Goal: Communication & Community: Answer question/provide support

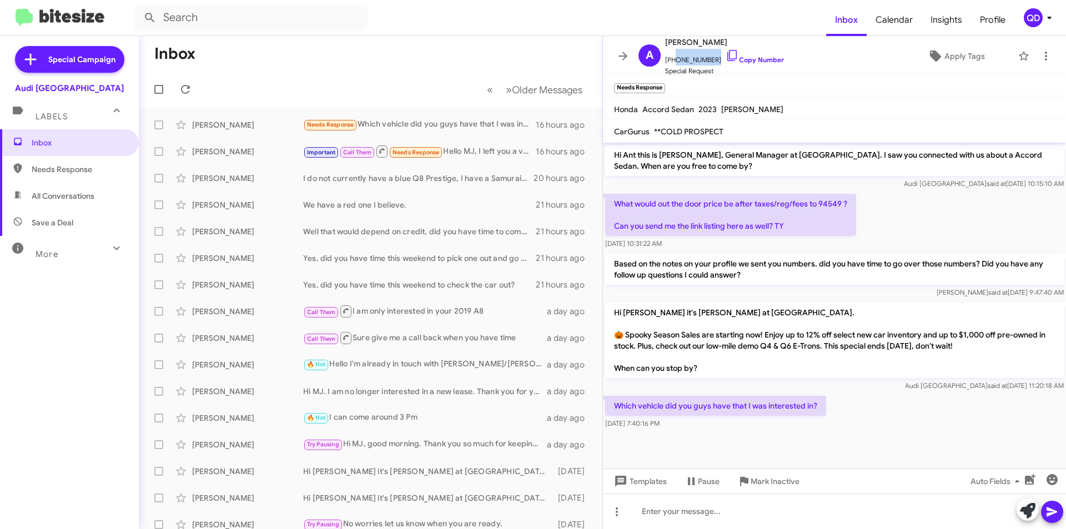
scroll to position [1, 0]
click at [185, 88] on icon at bounding box center [185, 89] width 13 height 13
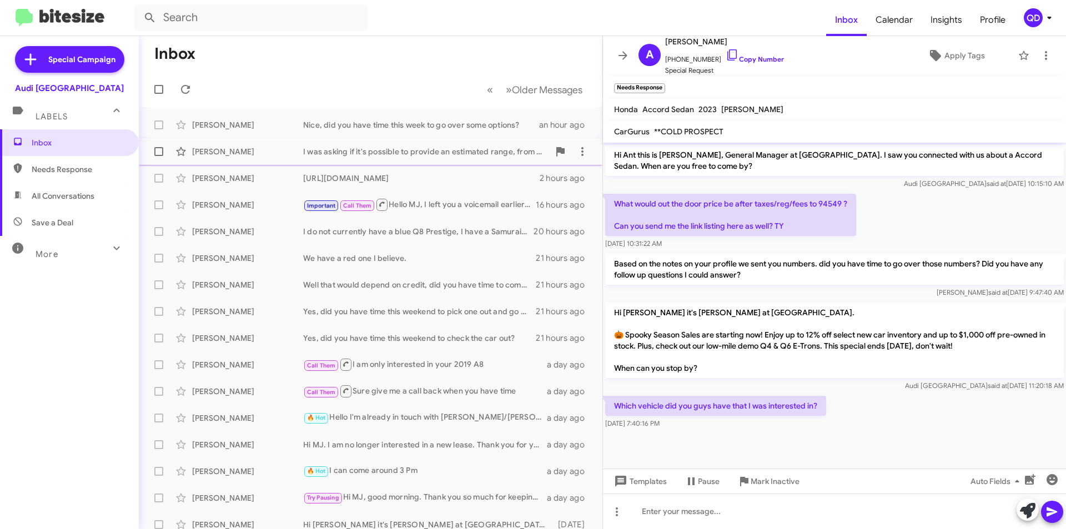
click at [471, 154] on div "I was asking if it's possible to provide an estimated range, from worst to best…" at bounding box center [426, 151] width 246 height 11
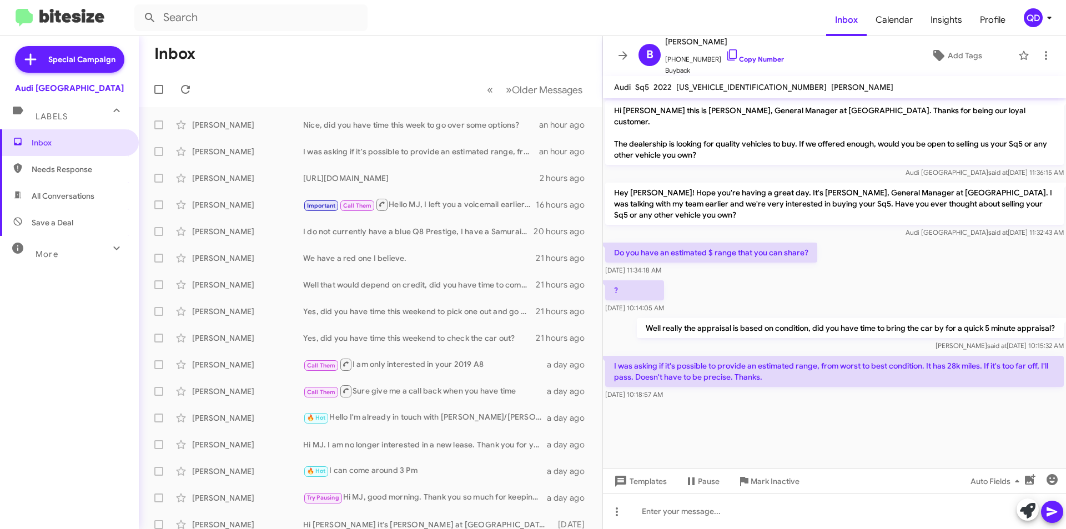
click at [704, 88] on span "[US_VEHICLE_IDENTIFICATION_NUMBER]" at bounding box center [751, 87] width 150 height 10
copy span "[US_VEHICLE_IDENTIFICATION_NUMBER]"
click at [191, 86] on icon at bounding box center [185, 89] width 13 height 13
click at [679, 516] on div at bounding box center [834, 511] width 463 height 36
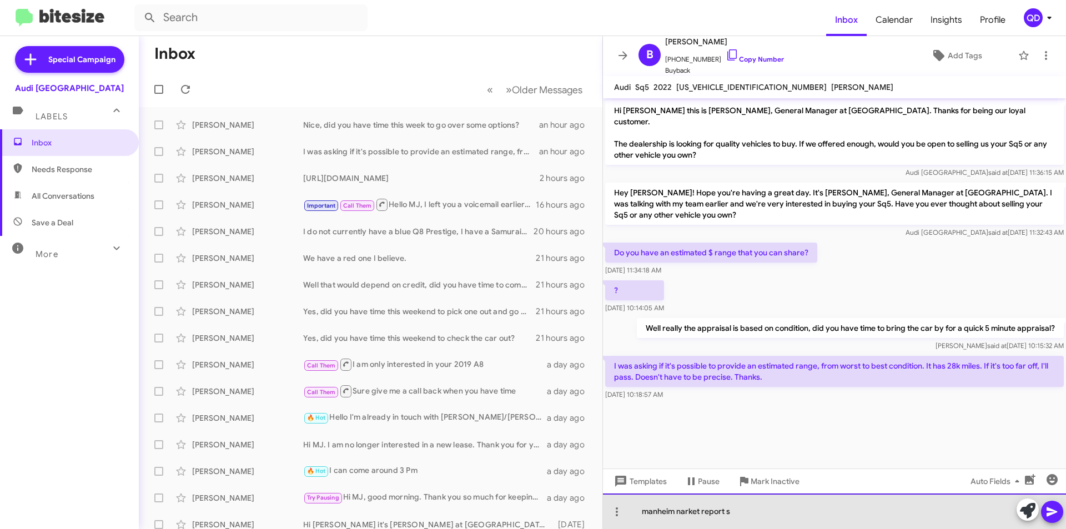
click at [684, 510] on div "manheim narket report s" at bounding box center [834, 511] width 463 height 36
click at [682, 511] on div "manheim narket report s" at bounding box center [834, 511] width 463 height 36
click at [735, 512] on div "manheim market report s" at bounding box center [834, 511] width 463 height 36
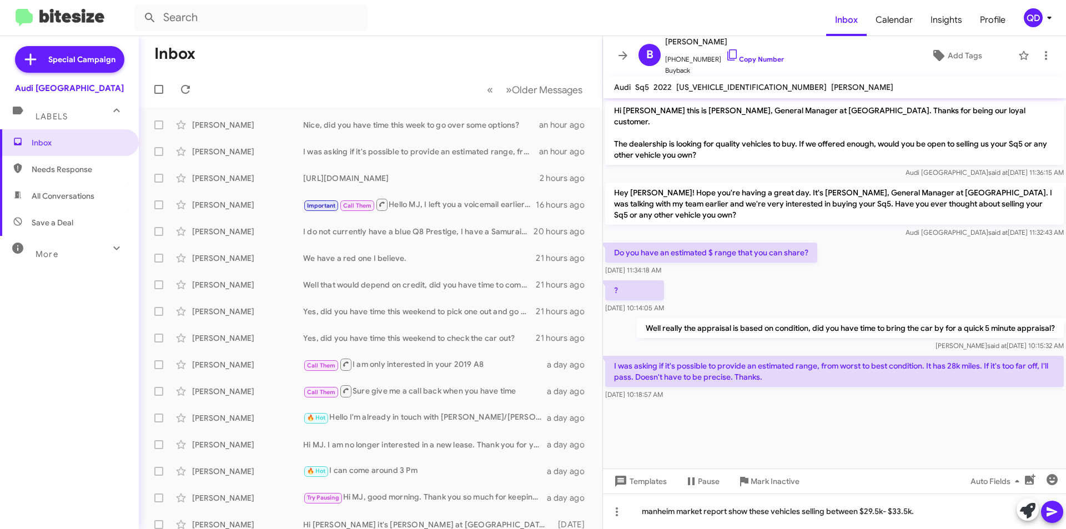
click at [1054, 505] on icon at bounding box center [1051, 511] width 13 height 13
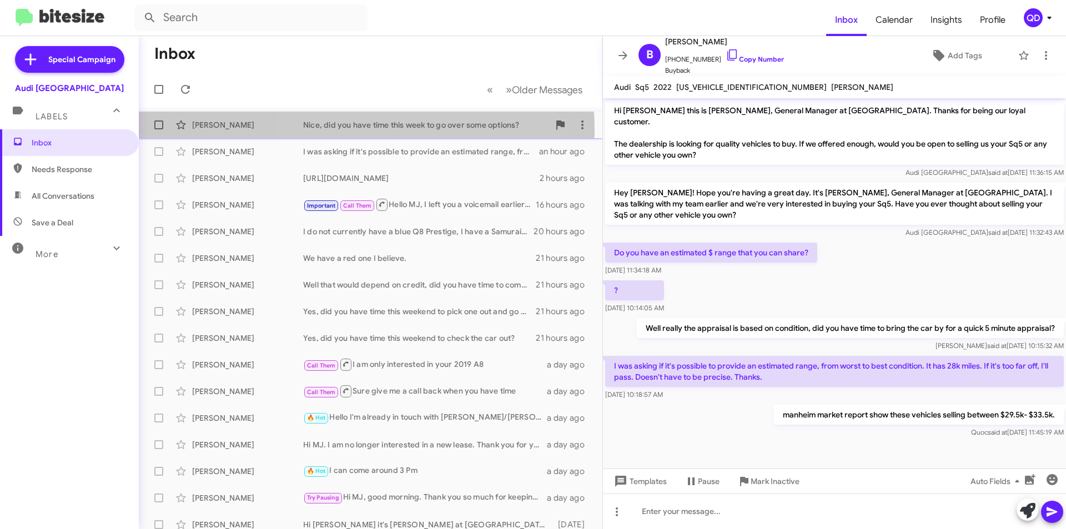
click at [365, 129] on div "Nice, did you have time this week to go over some options?" at bounding box center [426, 124] width 246 height 11
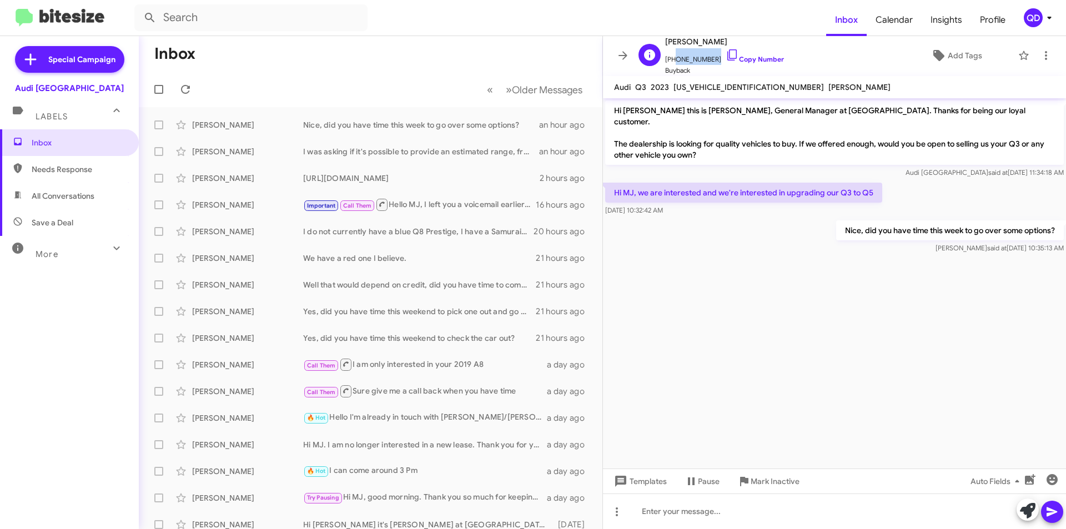
drag, startPoint x: 709, startPoint y: 60, endPoint x: 672, endPoint y: 63, distance: 36.8
click at [672, 63] on span "[PHONE_NUMBER] Copy Number" at bounding box center [724, 56] width 119 height 17
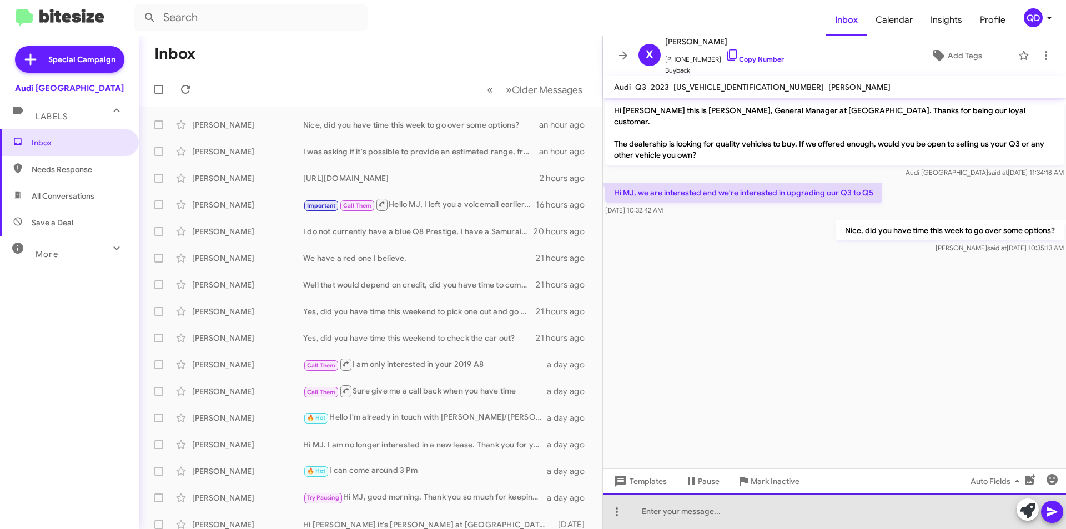
click at [715, 518] on div at bounding box center [834, 511] width 463 height 36
click at [702, 515] on div at bounding box center [834, 511] width 463 height 36
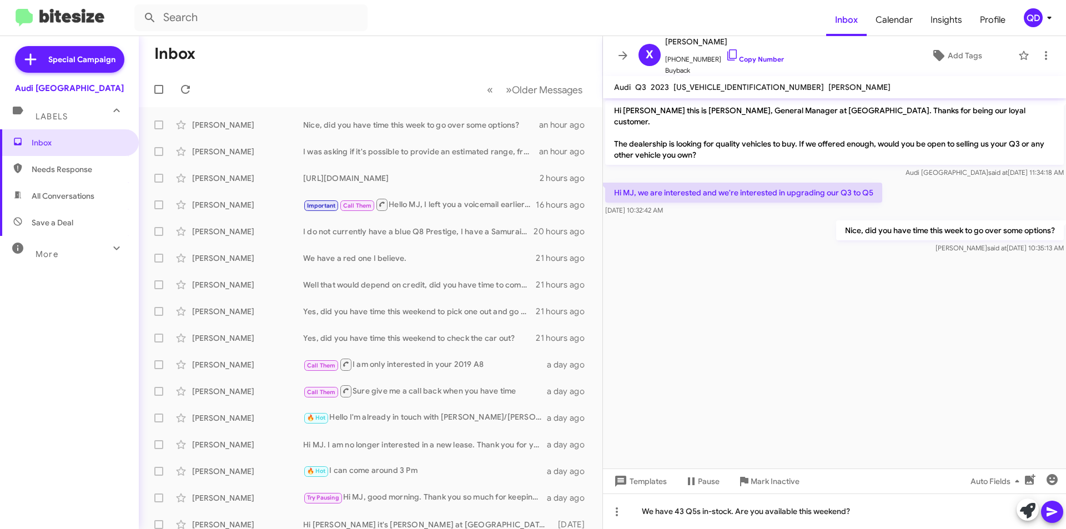
click at [1046, 511] on icon at bounding box center [1051, 511] width 13 height 13
click at [944, 369] on cdk-virtual-scroll-viewport "Hi [PERSON_NAME] this is [PERSON_NAME], General Manager at [GEOGRAPHIC_DATA]. T…" at bounding box center [834, 283] width 463 height 370
click at [244, 179] on div "[PERSON_NAME]" at bounding box center [247, 178] width 111 height 11
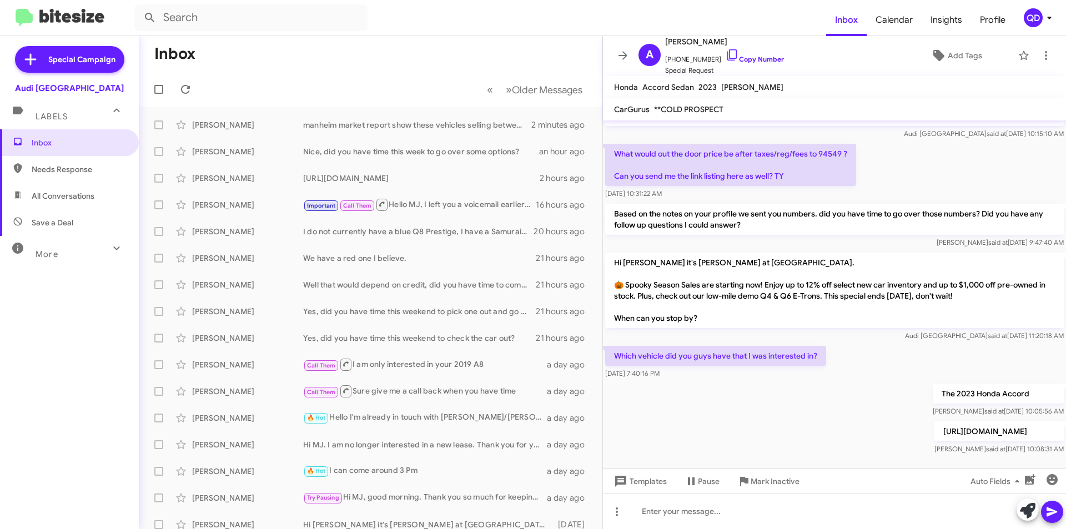
scroll to position [36, 0]
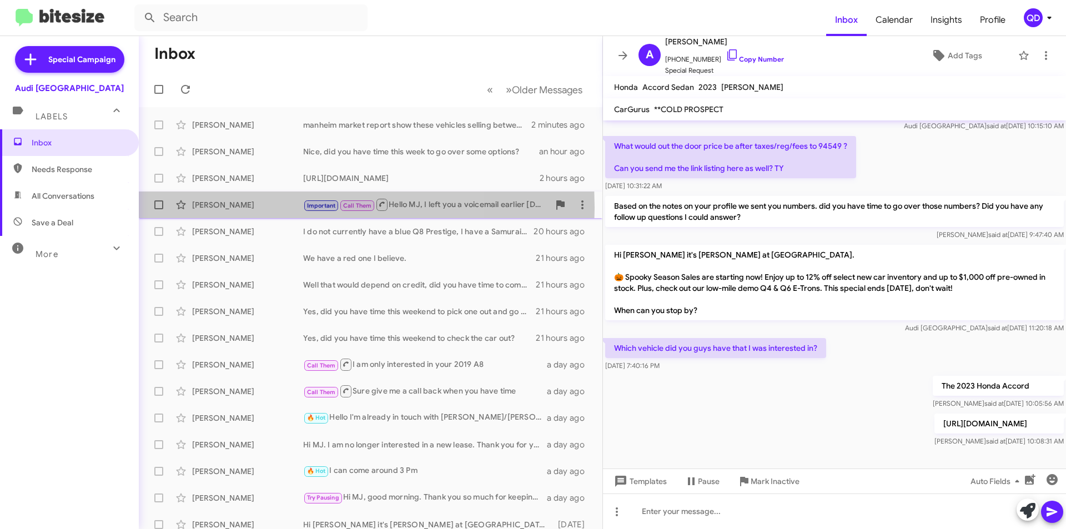
click at [257, 208] on div "[PERSON_NAME]" at bounding box center [247, 204] width 111 height 11
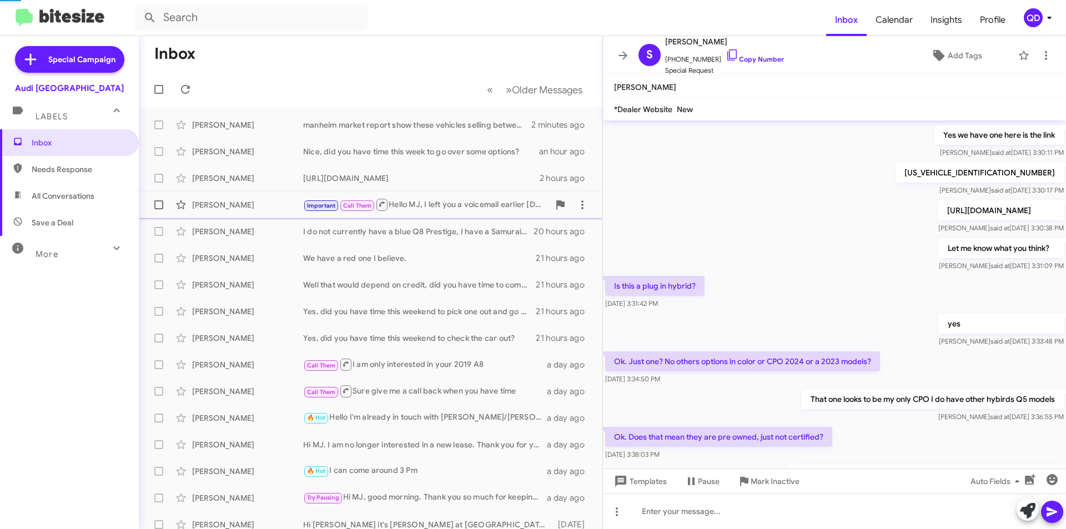
scroll to position [512, 0]
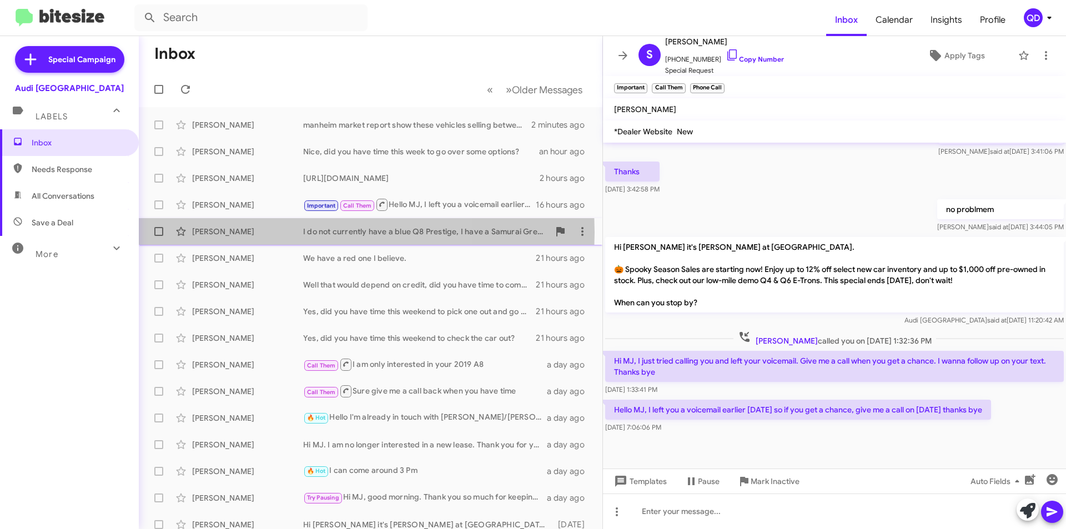
click at [251, 232] on div "[PERSON_NAME]" at bounding box center [247, 231] width 111 height 11
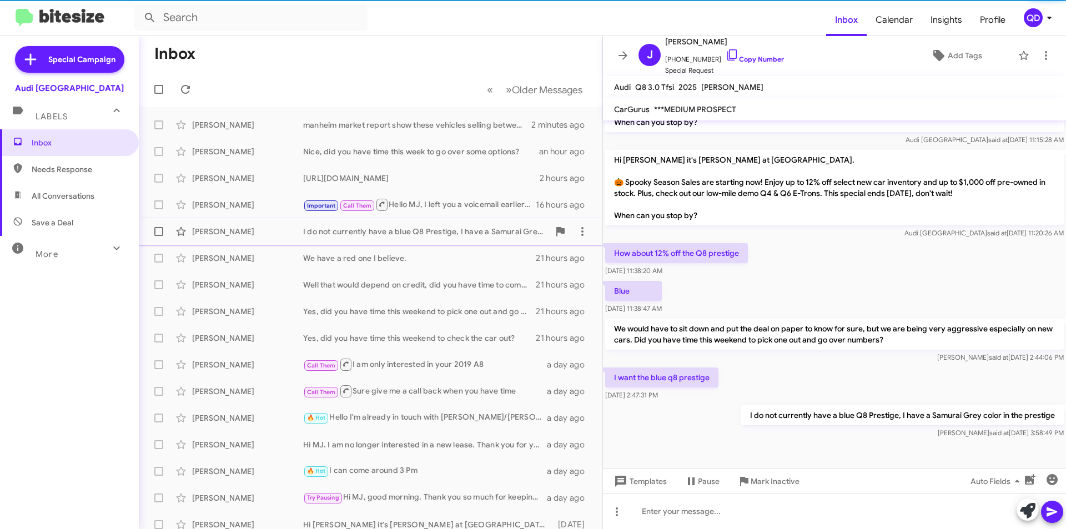
scroll to position [190, 0]
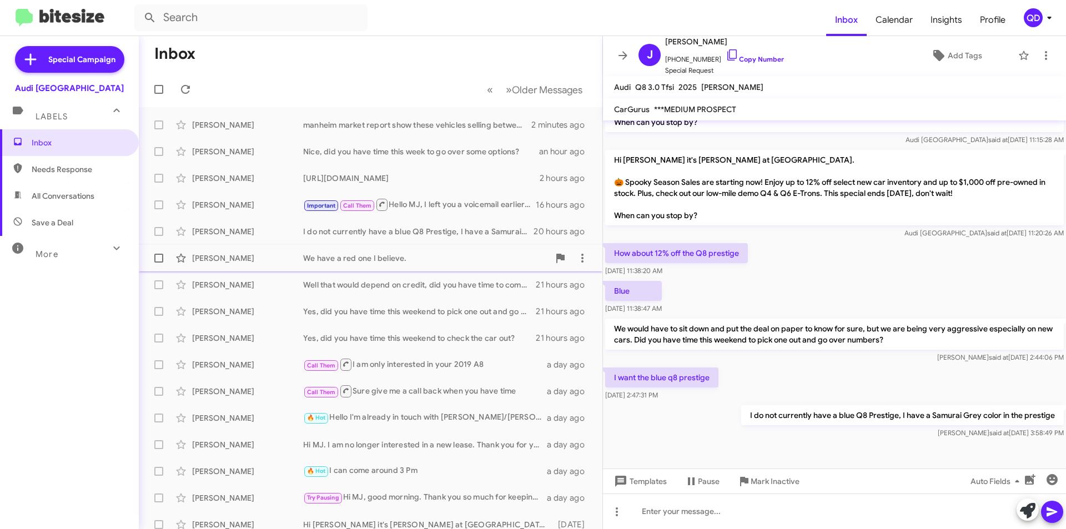
click at [253, 261] on div "[PERSON_NAME]" at bounding box center [247, 258] width 111 height 11
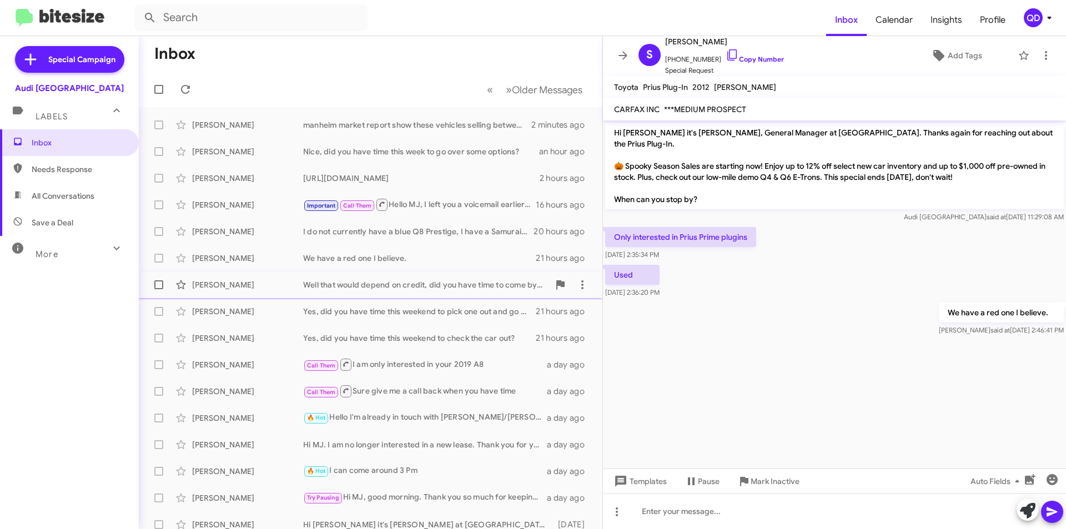
click at [356, 289] on div "Well that would depend on credit, did you have time to come by this weekend?" at bounding box center [426, 284] width 246 height 11
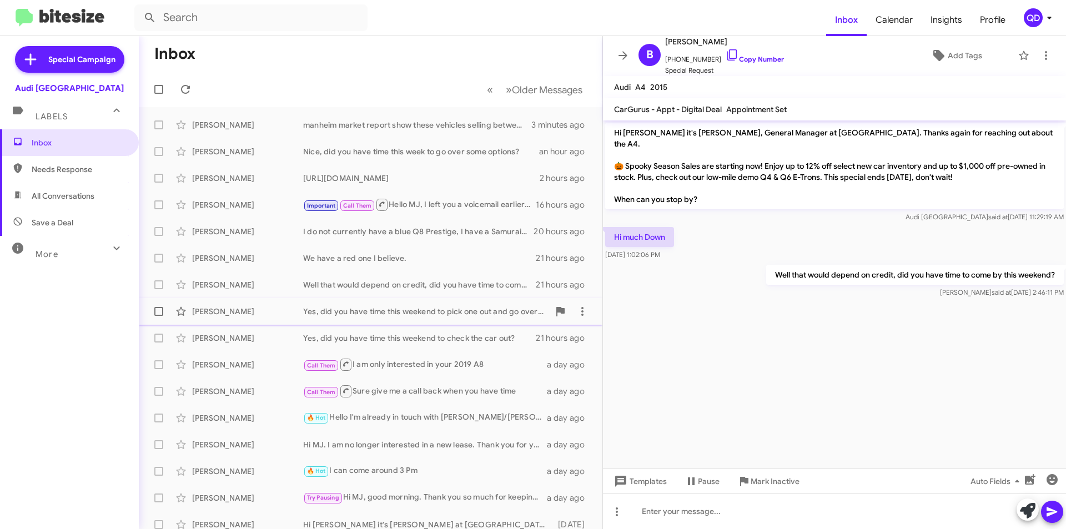
click at [351, 316] on div "Yes, did you have time this weekend to pick one out and go over numbers?" at bounding box center [426, 311] width 246 height 11
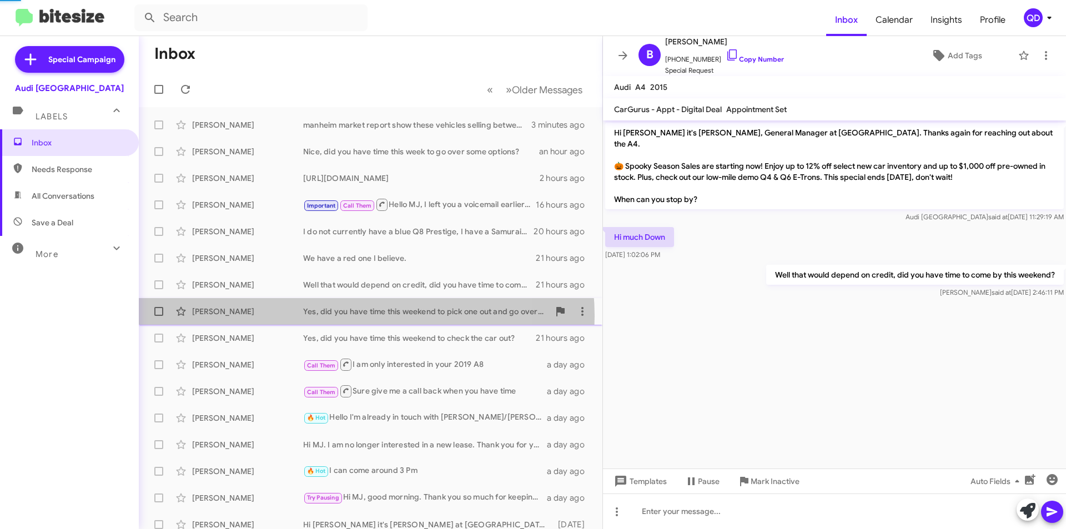
scroll to position [601, 0]
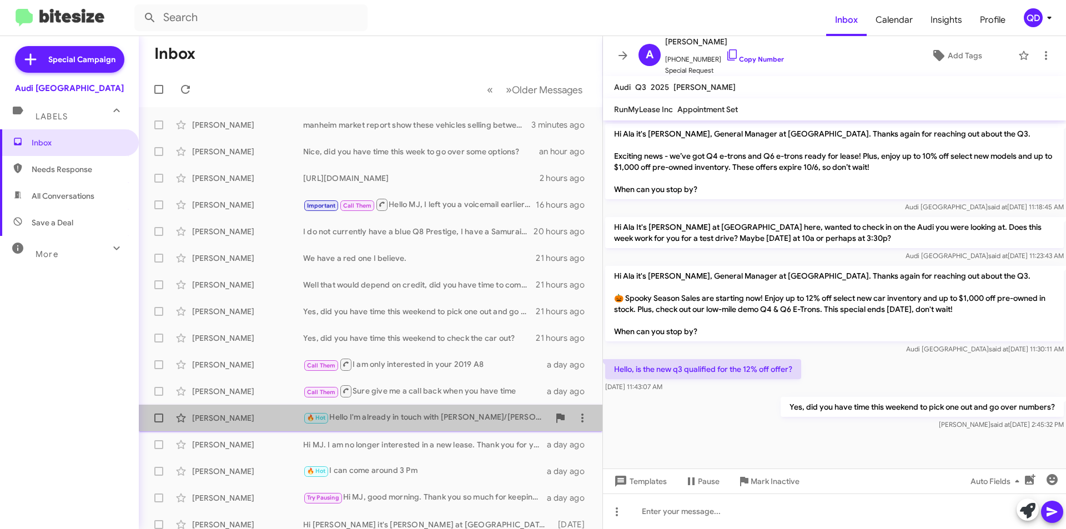
click at [449, 419] on div "🔥 Hot Hello I'm already in touch with [PERSON_NAME]/[PERSON_NAME] and coming in…" at bounding box center [426, 417] width 246 height 13
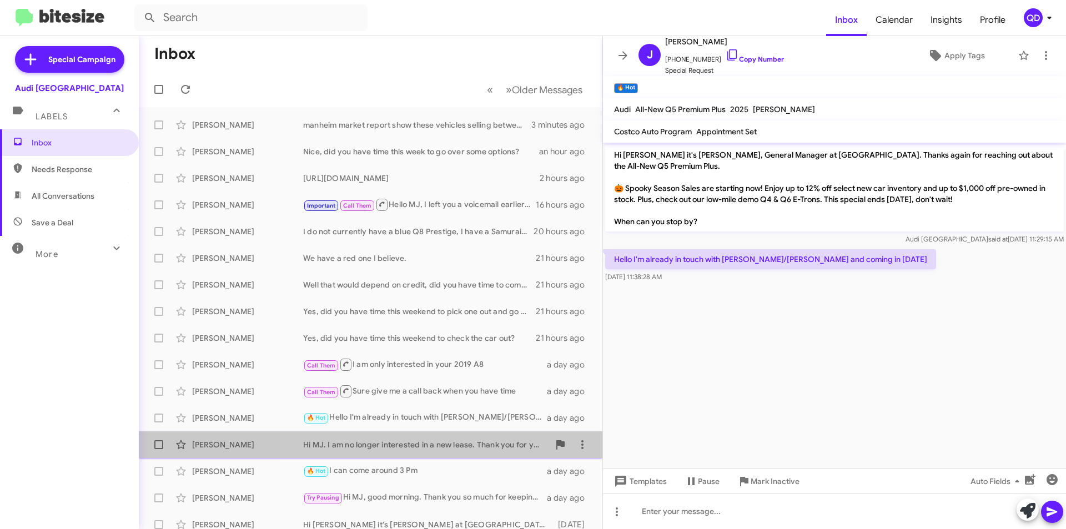
click at [445, 446] on div "Hi MJ. I am no longer interested in a new lease. Thank you for your time" at bounding box center [426, 444] width 246 height 11
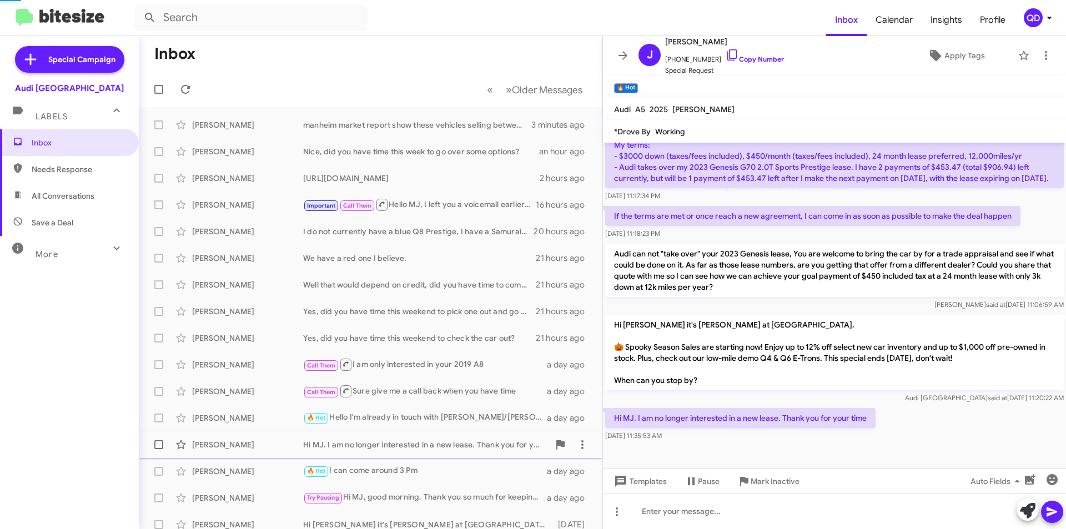
scroll to position [405, 0]
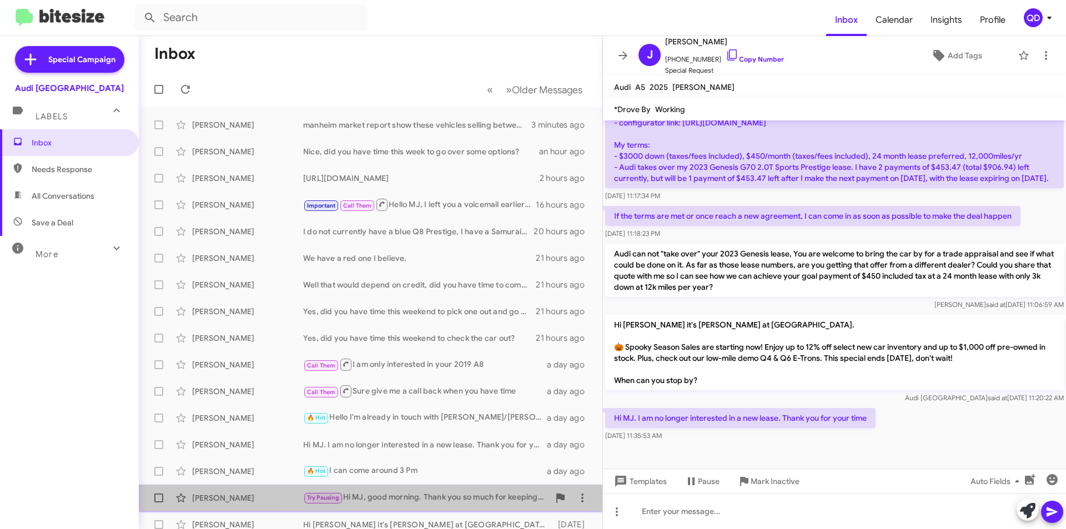
click at [452, 504] on div "Try Pausing Hi MJ, good morning. Thank you so much for keeping us in mind. Actu…" at bounding box center [426, 497] width 246 height 13
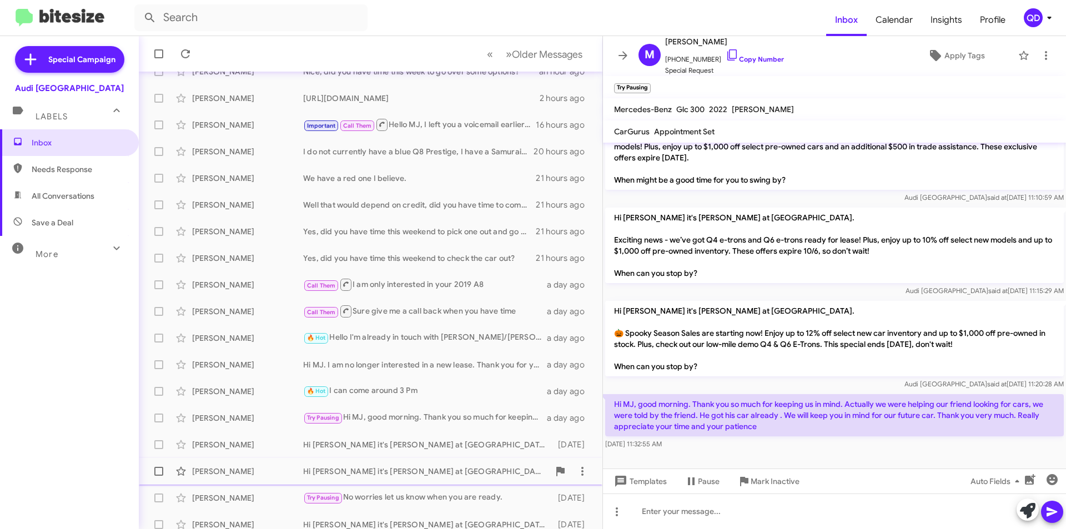
scroll to position [111, 0]
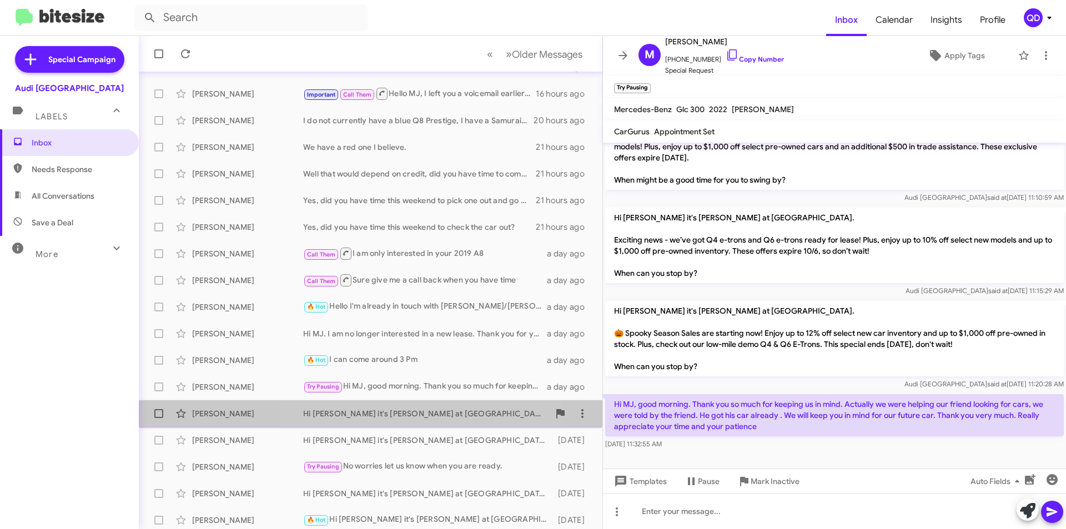
click at [389, 419] on div "Hi [PERSON_NAME] it's [PERSON_NAME] at [GEOGRAPHIC_DATA]. 🎃 Spooky Season Sales…" at bounding box center [426, 413] width 246 height 11
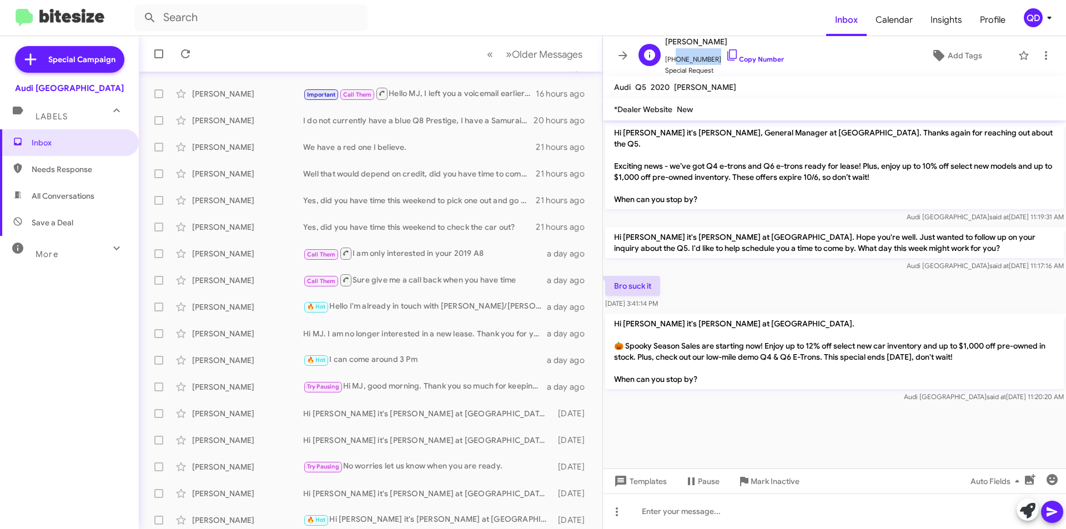
drag, startPoint x: 708, startPoint y: 59, endPoint x: 672, endPoint y: 58, distance: 36.7
click at [672, 58] on span "[PHONE_NUMBER] Copy Number" at bounding box center [724, 56] width 119 height 17
copy span "6463219294"
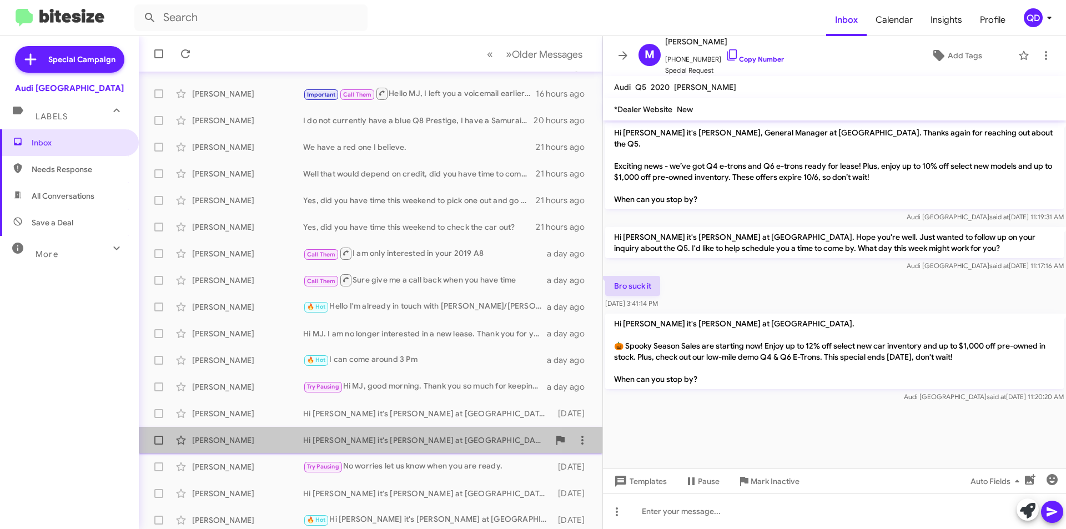
click at [412, 443] on div "Hi [PERSON_NAME] it's [PERSON_NAME] at [GEOGRAPHIC_DATA]. 🎃 Spooky Season Sales…" at bounding box center [426, 440] width 246 height 11
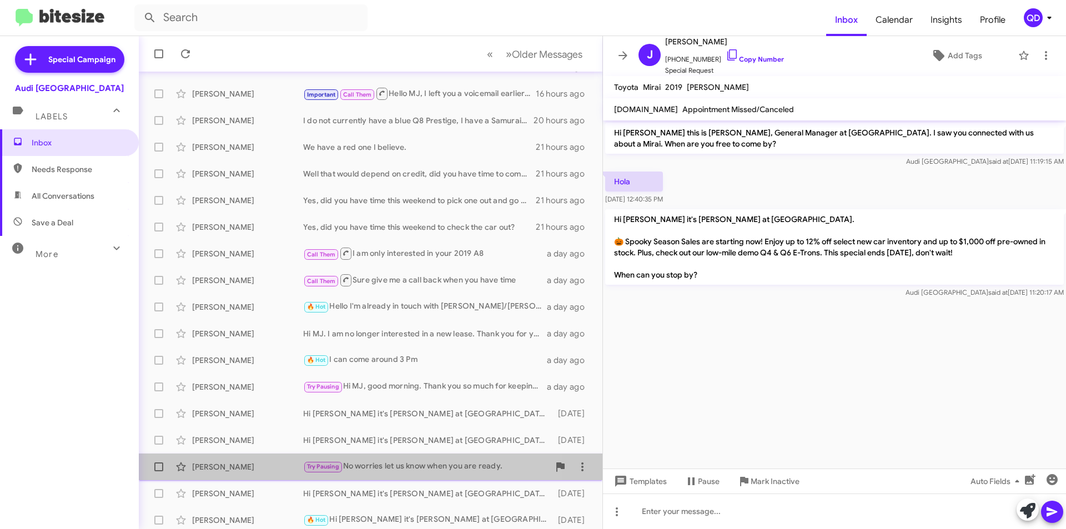
click at [421, 463] on div "Try Pausing No worries let us know when you are ready." at bounding box center [426, 466] width 246 height 13
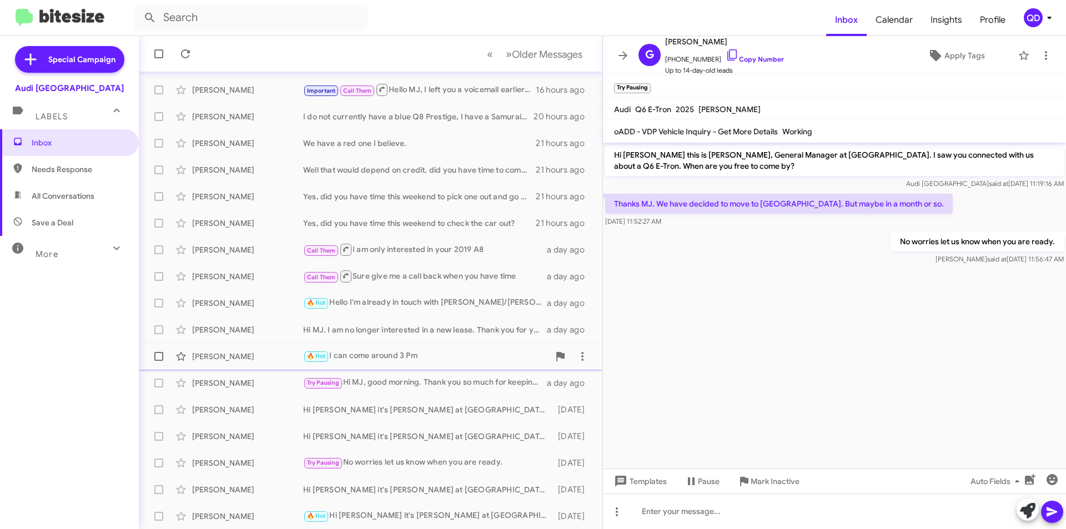
scroll to position [115, 0]
click at [350, 489] on div "Hi [PERSON_NAME] it's [PERSON_NAME] at [GEOGRAPHIC_DATA]. 🎃 Spooky Season Sales…" at bounding box center [426, 488] width 246 height 11
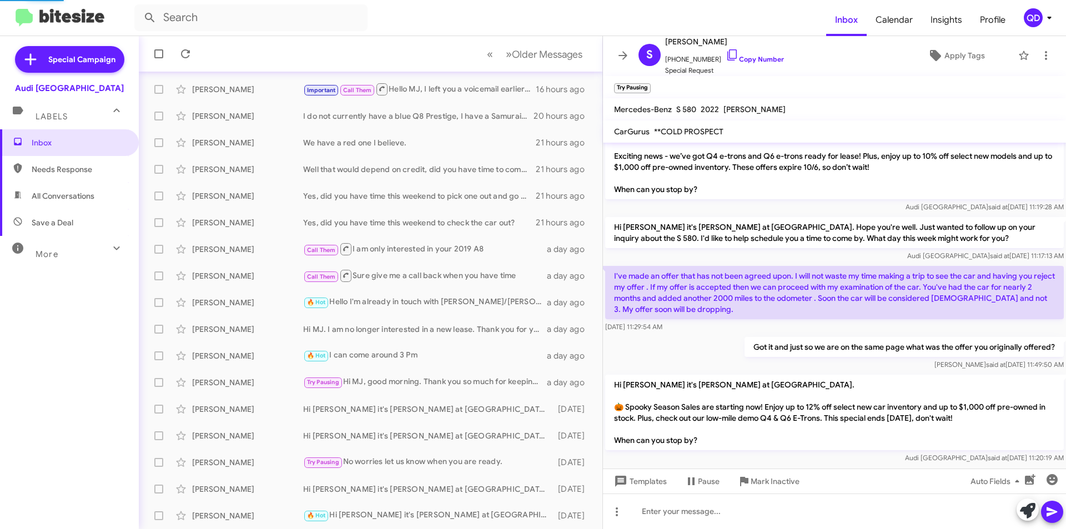
scroll to position [10, 0]
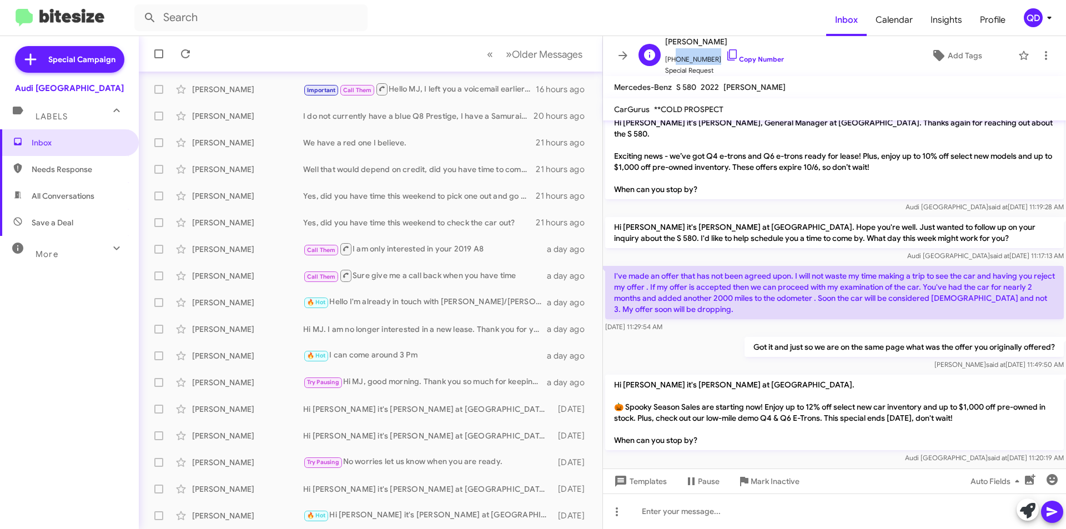
drag, startPoint x: 708, startPoint y: 58, endPoint x: 672, endPoint y: 59, distance: 36.1
click at [672, 59] on span "[PHONE_NUMBER] Copy Number" at bounding box center [724, 56] width 119 height 17
copy span "5109196422"
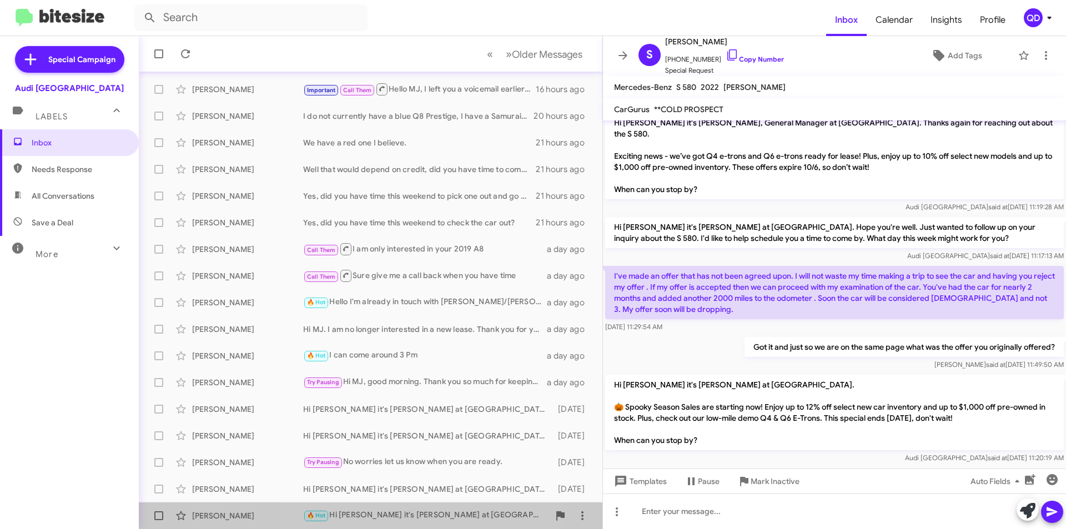
click at [385, 512] on div "🔥 Hot Hi [PERSON_NAME] it's [PERSON_NAME] at [GEOGRAPHIC_DATA]. 🎃 Spooky Season…" at bounding box center [426, 515] width 246 height 13
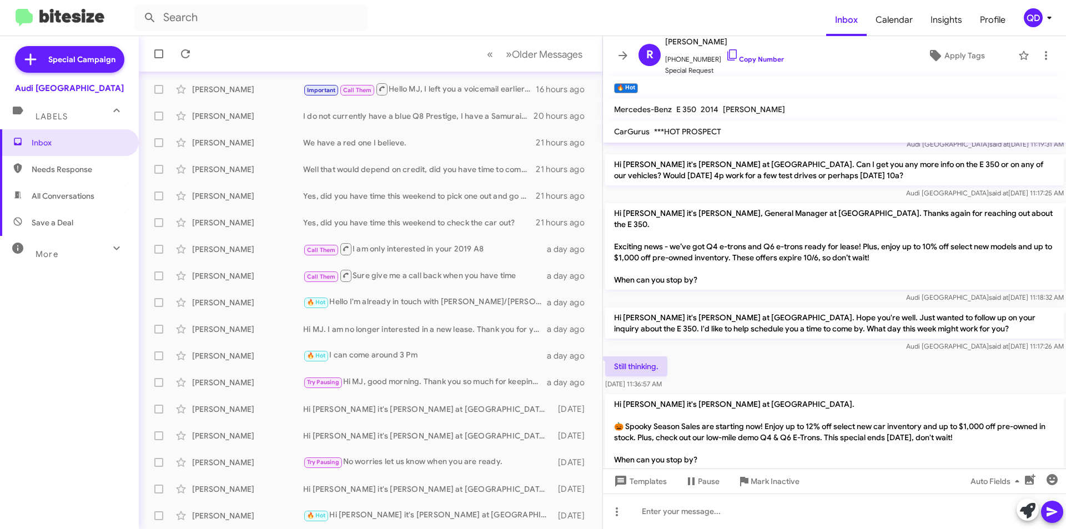
scroll to position [62, 0]
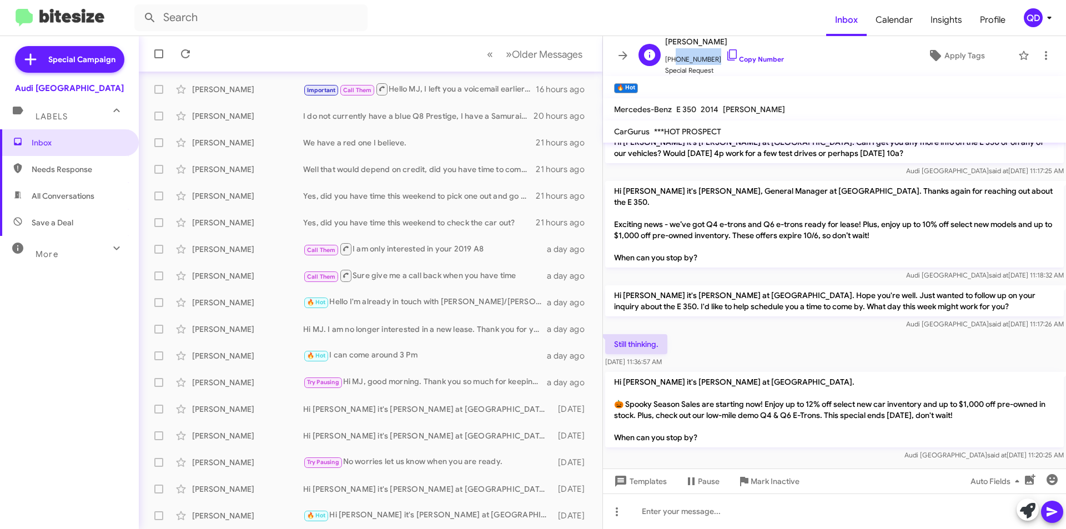
drag, startPoint x: 709, startPoint y: 59, endPoint x: 672, endPoint y: 64, distance: 37.5
click at [672, 64] on span "[PHONE_NUMBER] Copy Number" at bounding box center [724, 56] width 119 height 17
copy span "5104181578"
click at [512, 53] on span "Older Messages" at bounding box center [547, 54] width 70 height 12
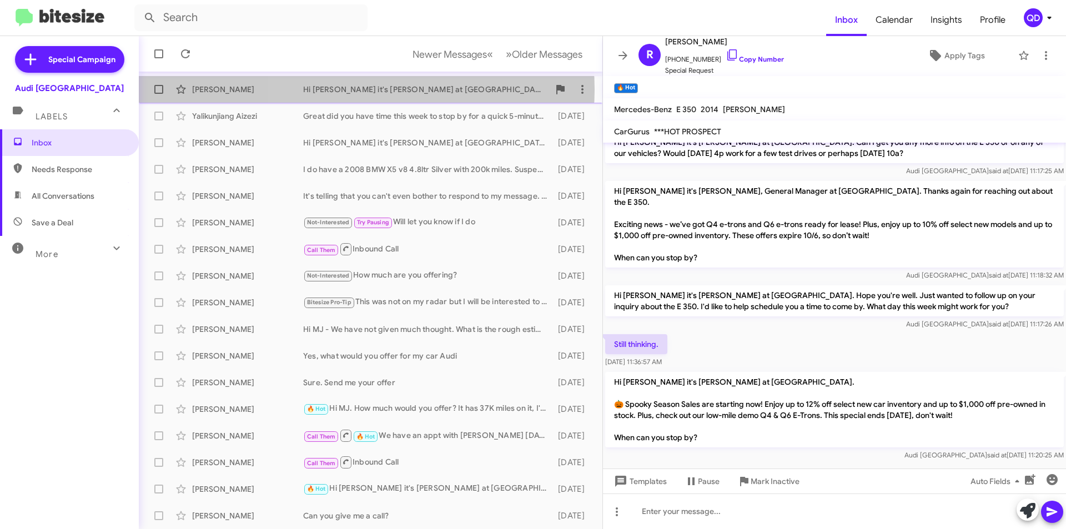
click at [360, 89] on div "Hi [PERSON_NAME] it's [PERSON_NAME] at [GEOGRAPHIC_DATA]. 🎃 Spooky Season Sales…" at bounding box center [426, 89] width 246 height 11
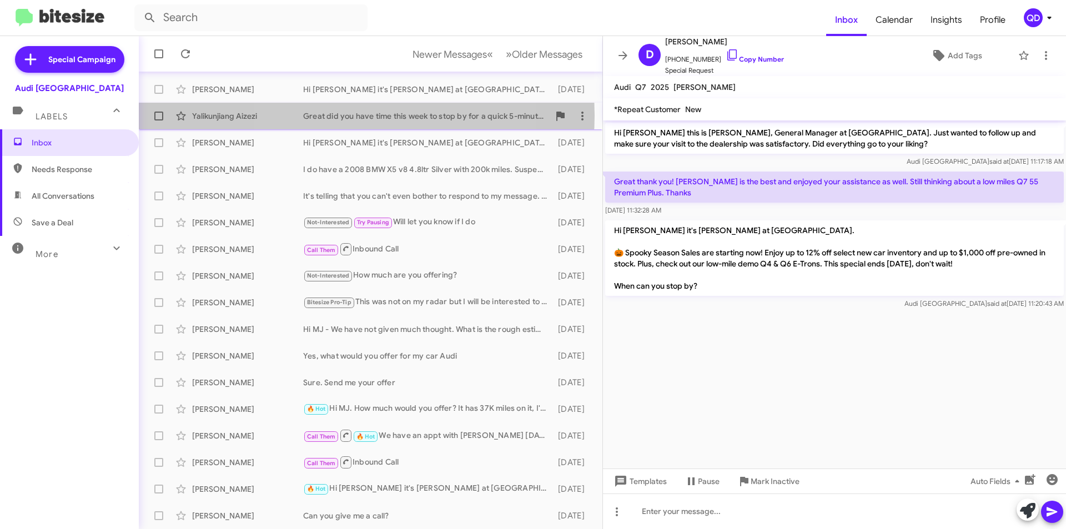
click at [354, 115] on div "Great did you have time this week to stop by for a quick 5-minute appraisal?" at bounding box center [426, 115] width 246 height 11
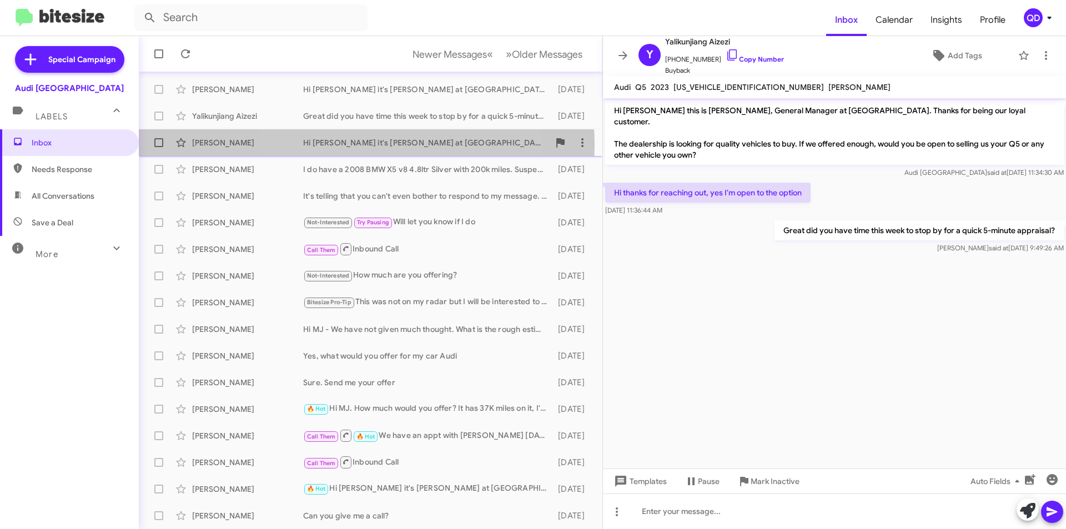
click at [356, 145] on div "Hi [PERSON_NAME] it's [PERSON_NAME] at [GEOGRAPHIC_DATA]. 🎃 Spooky Season Sales…" at bounding box center [426, 142] width 246 height 11
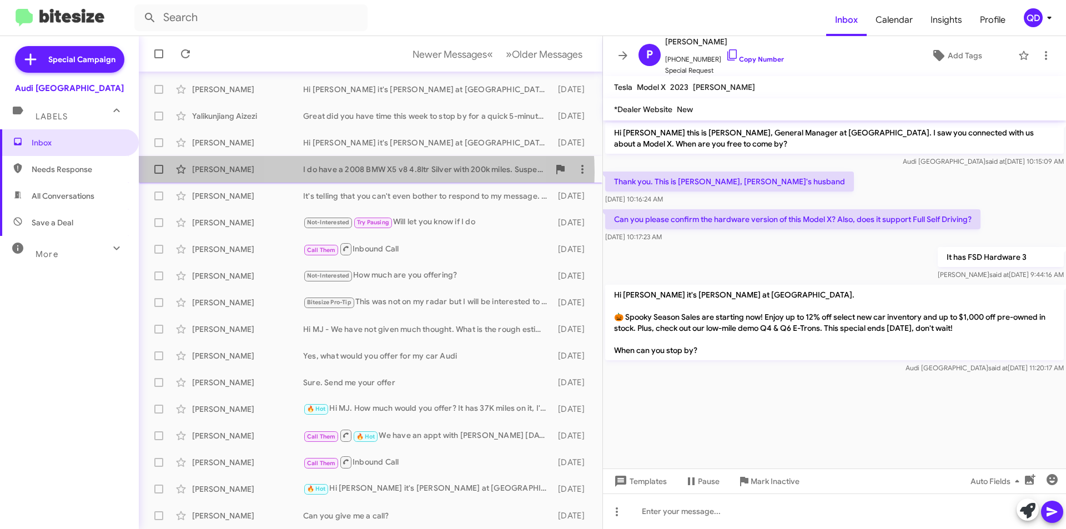
click at [359, 172] on div "I do have a 2008 BMW X5 v8 4.8ltr Silver with 200k miles. Suspect policy would …" at bounding box center [426, 169] width 246 height 11
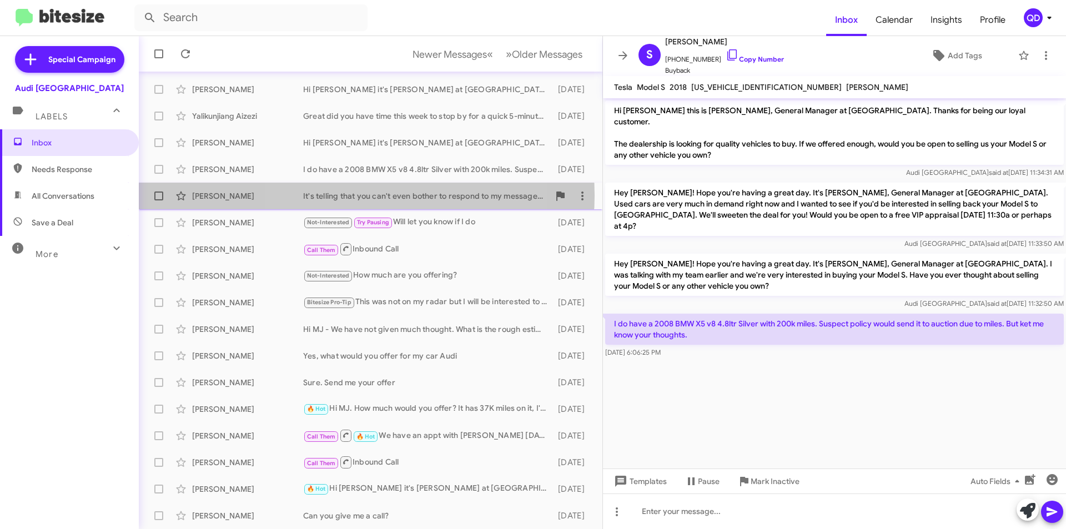
click at [359, 195] on div "It's telling that you can't even bother to respond to my message. Do you even c…" at bounding box center [426, 195] width 246 height 11
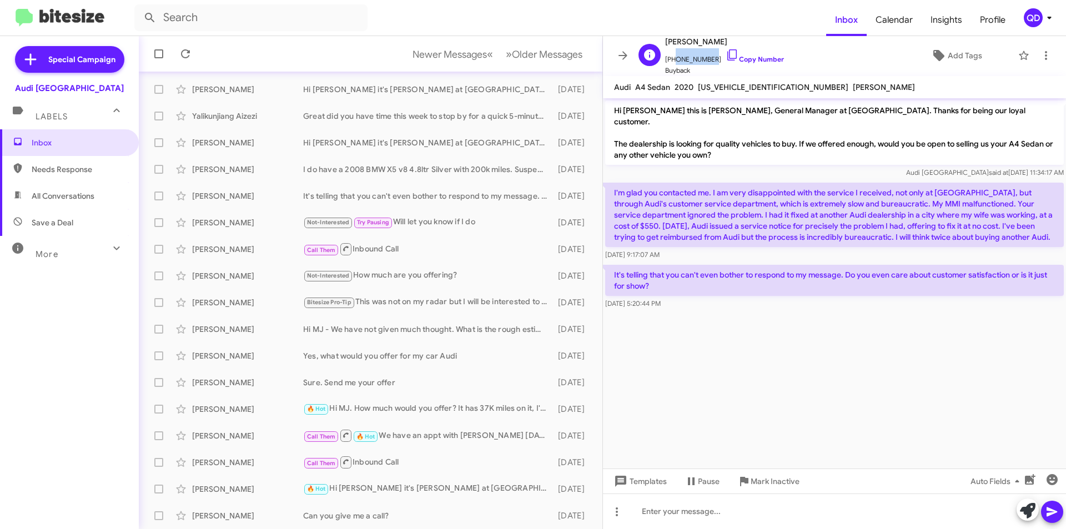
drag, startPoint x: 707, startPoint y: 59, endPoint x: 672, endPoint y: 59, distance: 35.5
click at [672, 59] on span "[PHONE_NUMBER] Copy Number" at bounding box center [724, 56] width 119 height 17
copy span "6462077391"
click at [476, 226] on div "Not-Interested Try Pausing Will let you know if I do" at bounding box center [426, 222] width 246 height 13
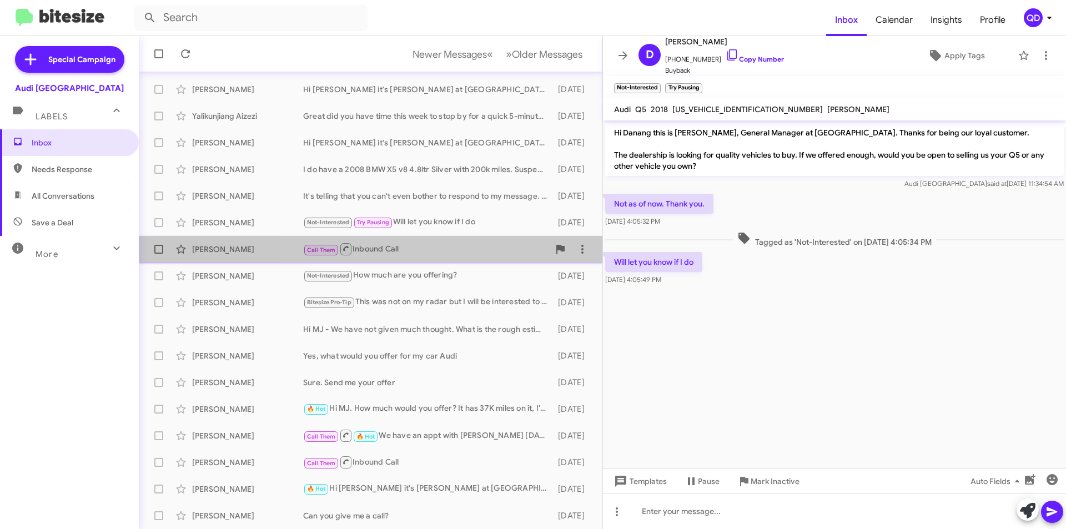
click at [465, 248] on div "Call Them Inbound Call" at bounding box center [426, 249] width 246 height 14
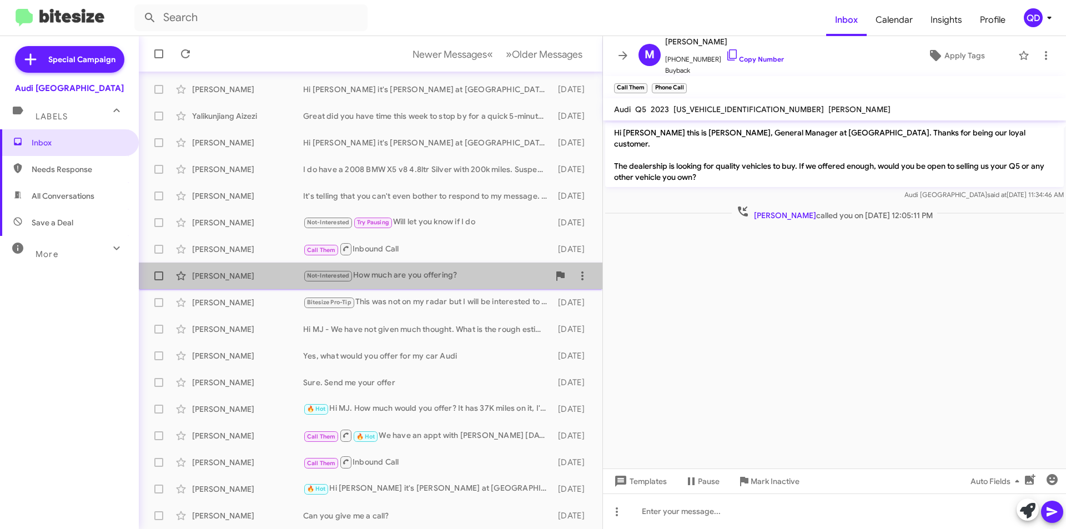
click at [465, 278] on div "Not-Interested How much are you offering?" at bounding box center [426, 275] width 246 height 13
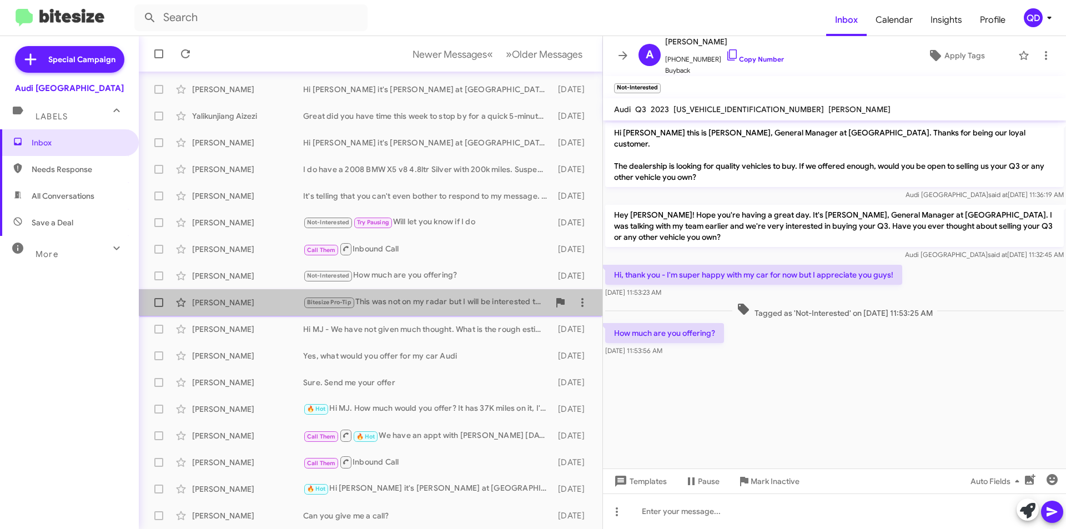
click at [462, 305] on div "Bitesize Pro-Tip This was not on my radar but I will be interested to know what…" at bounding box center [426, 302] width 246 height 13
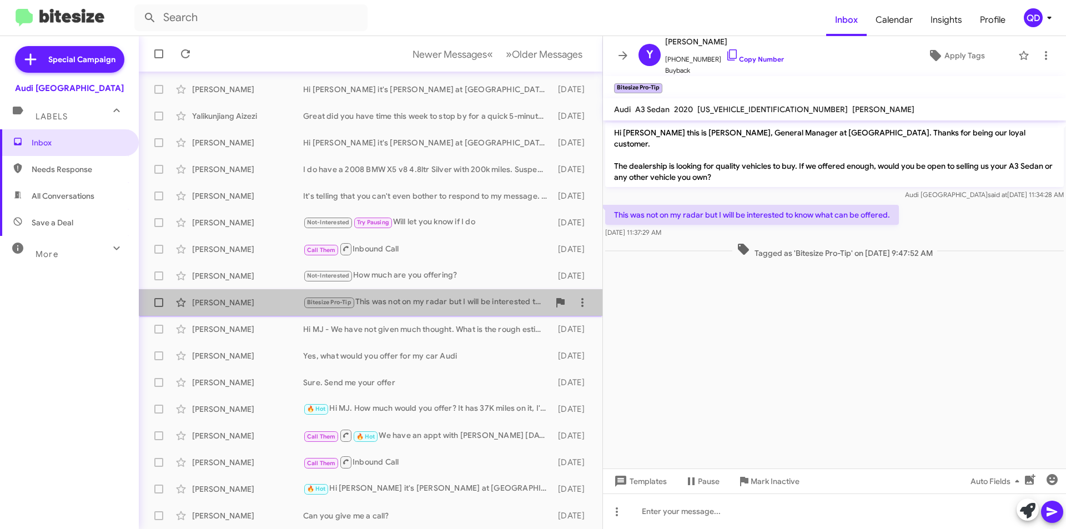
click at [462, 305] on div "Bitesize Pro-Tip This was not on my radar but I will be interested to know what…" at bounding box center [426, 302] width 246 height 13
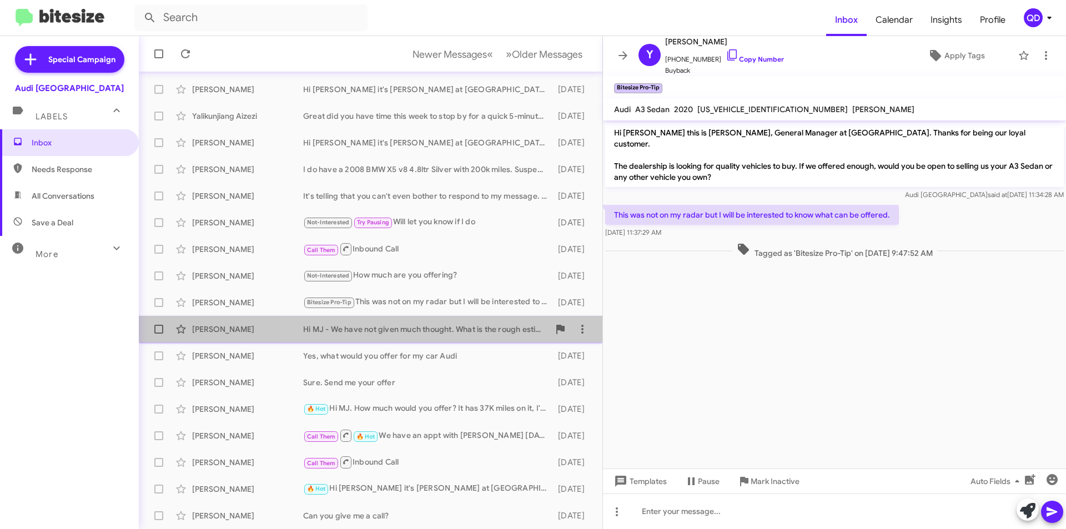
click at [456, 330] on div "Hi MJ - We have not given much thought. What is the rough estimate for a 2023, …" at bounding box center [426, 329] width 246 height 11
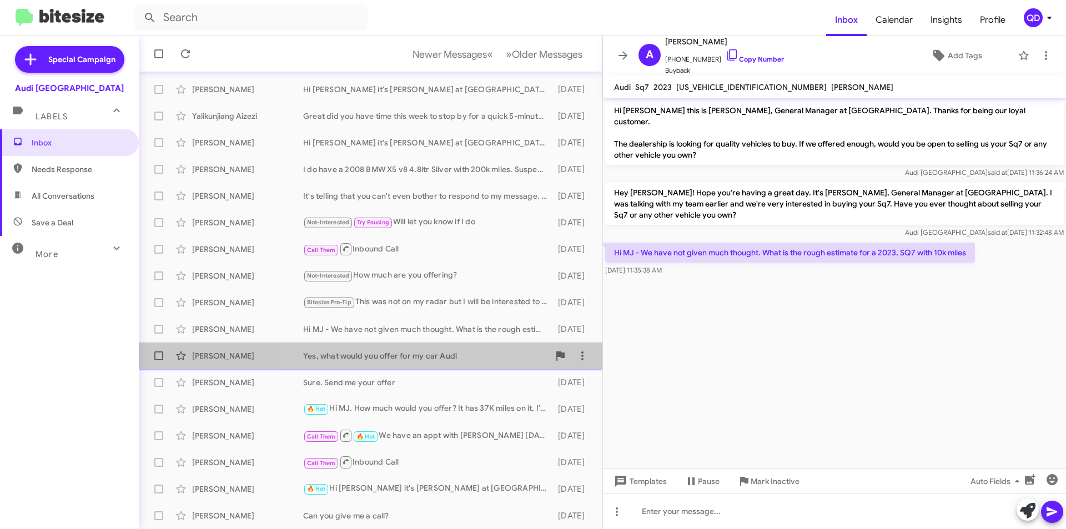
click at [454, 347] on div "[PERSON_NAME] Yes, what would you offer for my car Audi [DATE]" at bounding box center [371, 356] width 446 height 22
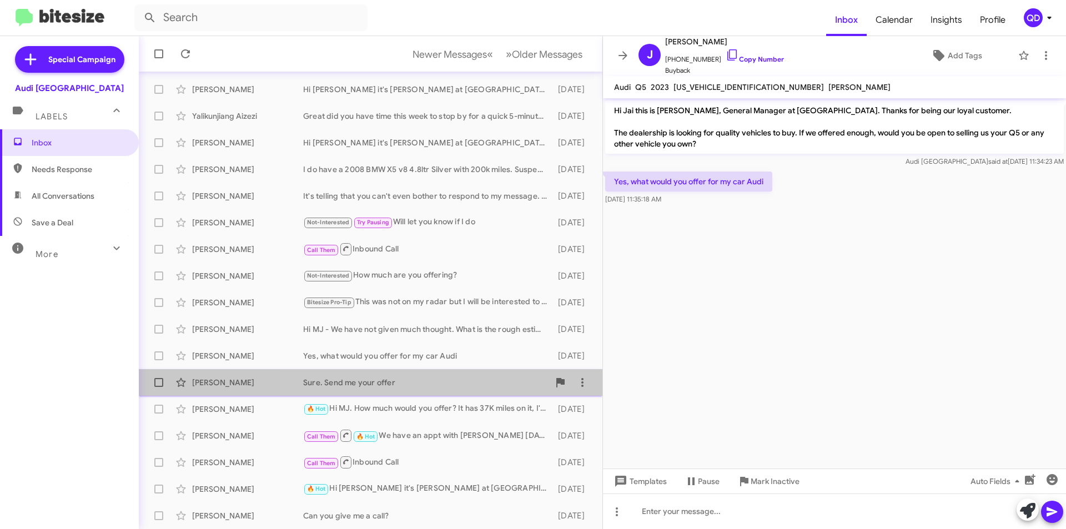
click at [450, 381] on div "Sure. Send me your offer" at bounding box center [426, 382] width 246 height 11
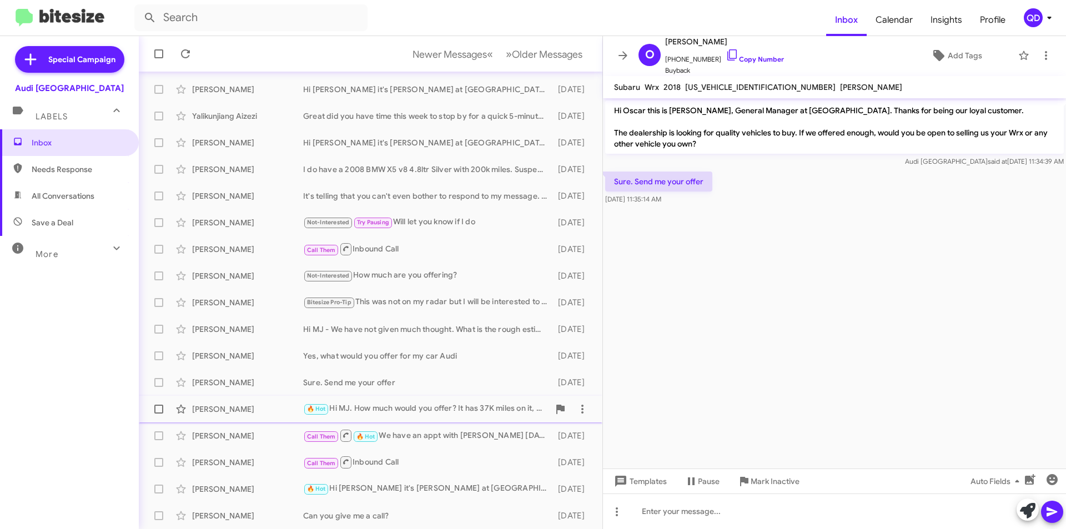
click at [435, 410] on div "🔥 Hot Hi MJ. How much would you offer? It has 37K miles on it, I'm very good sh…" at bounding box center [426, 408] width 246 height 13
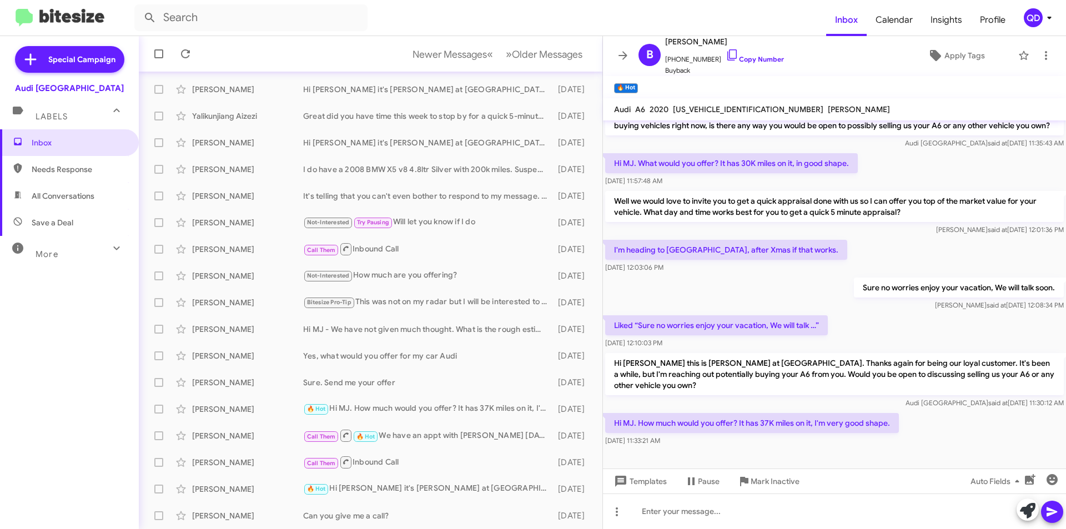
scroll to position [244, 0]
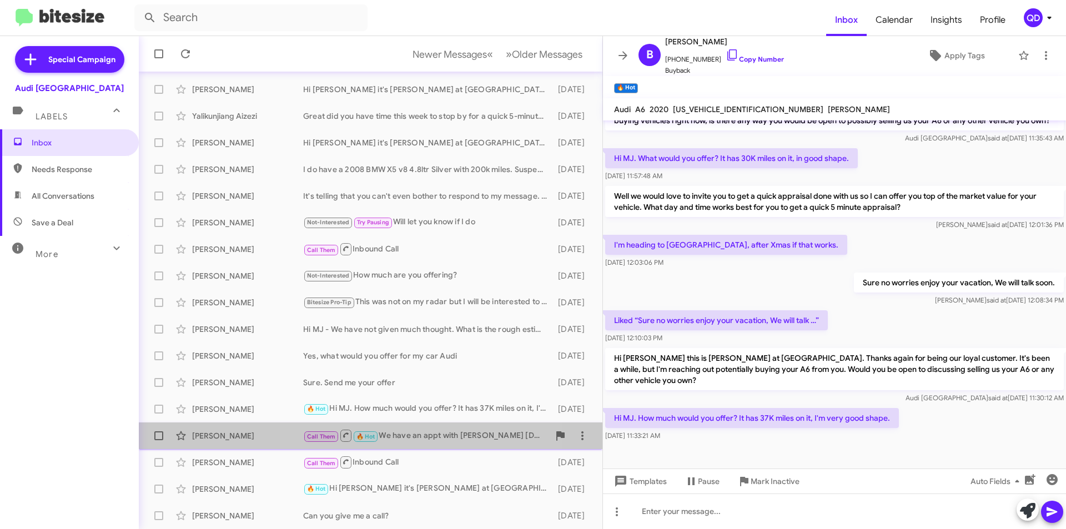
click at [401, 432] on div "Call Them 🔥 Hot We have an appt with [PERSON_NAME] [DATE] at 9:30" at bounding box center [426, 436] width 246 height 14
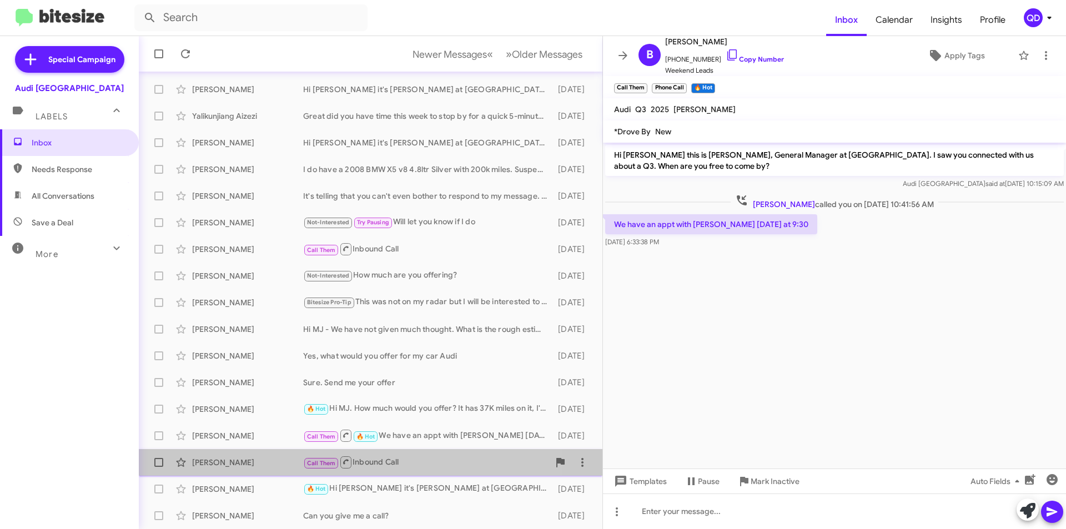
click at [430, 459] on div "Call Them Inbound Call" at bounding box center [426, 462] width 246 height 14
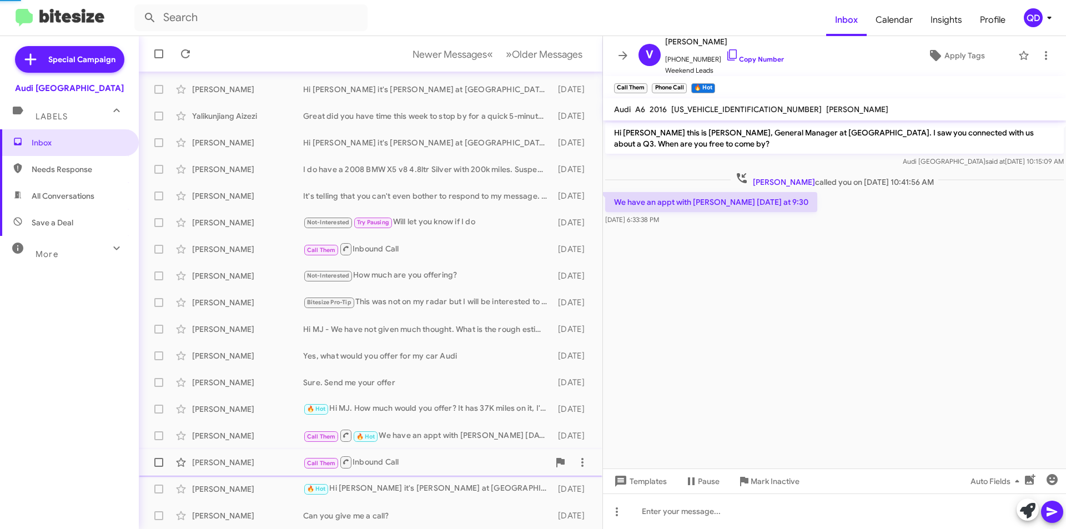
scroll to position [146, 0]
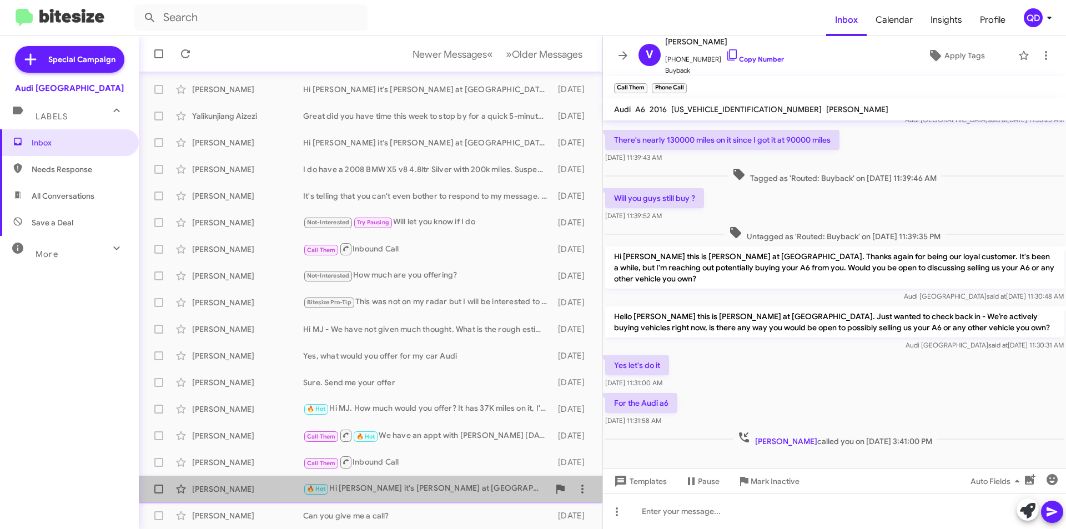
click at [432, 491] on div "🔥 Hot Hi [PERSON_NAME] it's [PERSON_NAME] at [GEOGRAPHIC_DATA]. 🎃 Spooky Season…" at bounding box center [426, 488] width 246 height 13
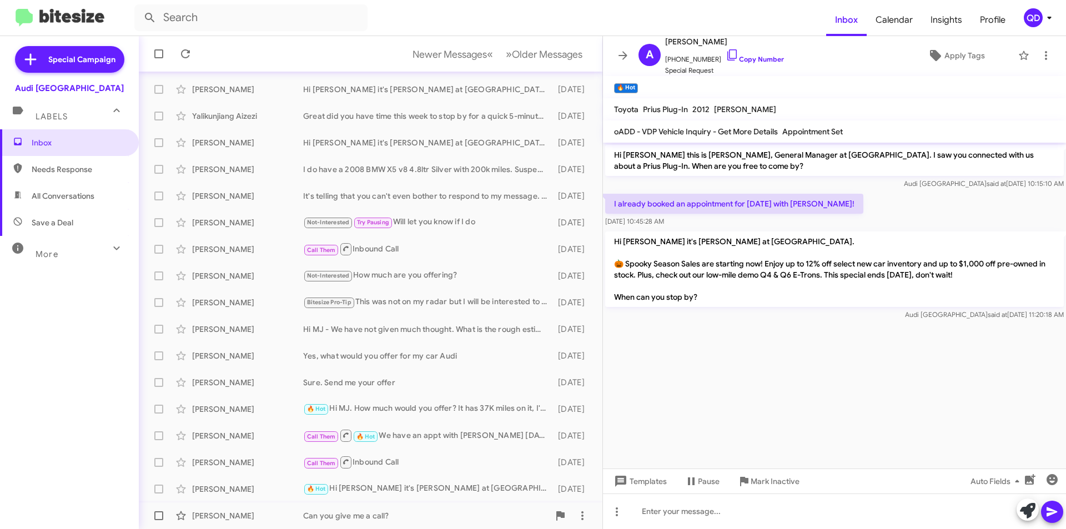
click at [424, 511] on div "Can you give me a call?" at bounding box center [426, 515] width 246 height 11
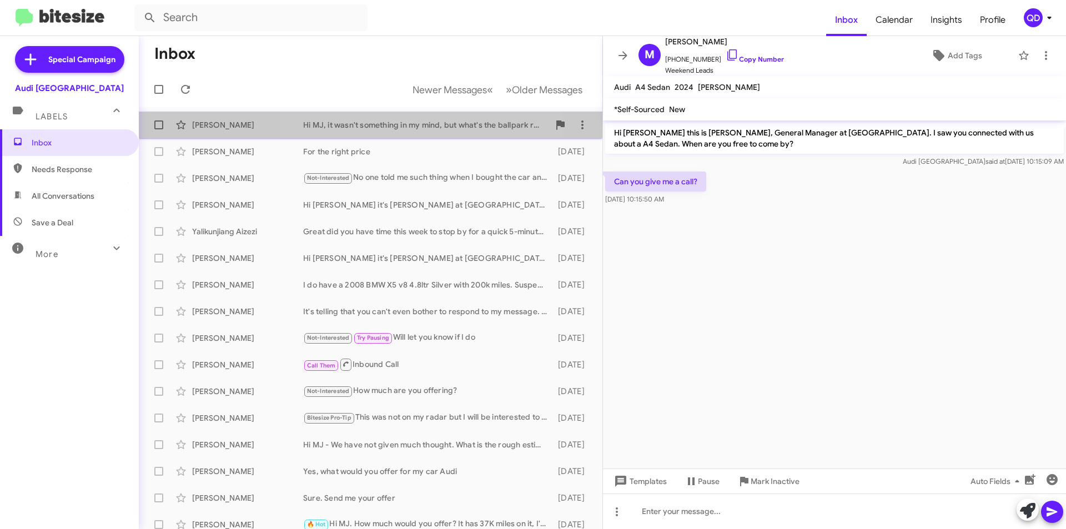
click at [416, 129] on div "Hi MJ, it wasn't something in my mind, but what's the ballpark range you are th…" at bounding box center [426, 124] width 246 height 11
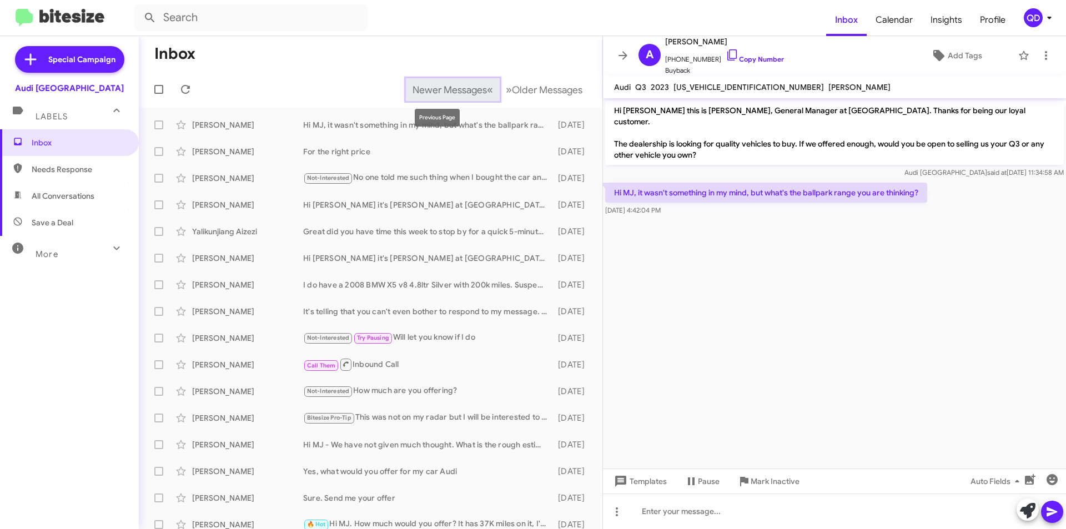
click at [472, 88] on span "Newer Messages" at bounding box center [449, 90] width 74 height 12
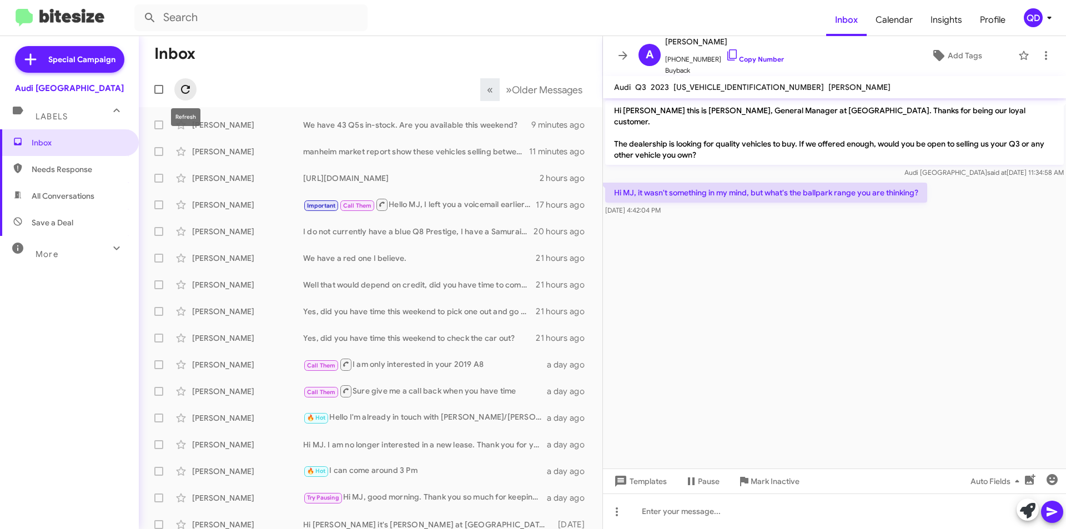
click at [185, 91] on icon at bounding box center [185, 89] width 13 height 13
click at [366, 129] on div "We have 43 Q5s in-stock. Are you available this weekend?" at bounding box center [426, 124] width 246 height 11
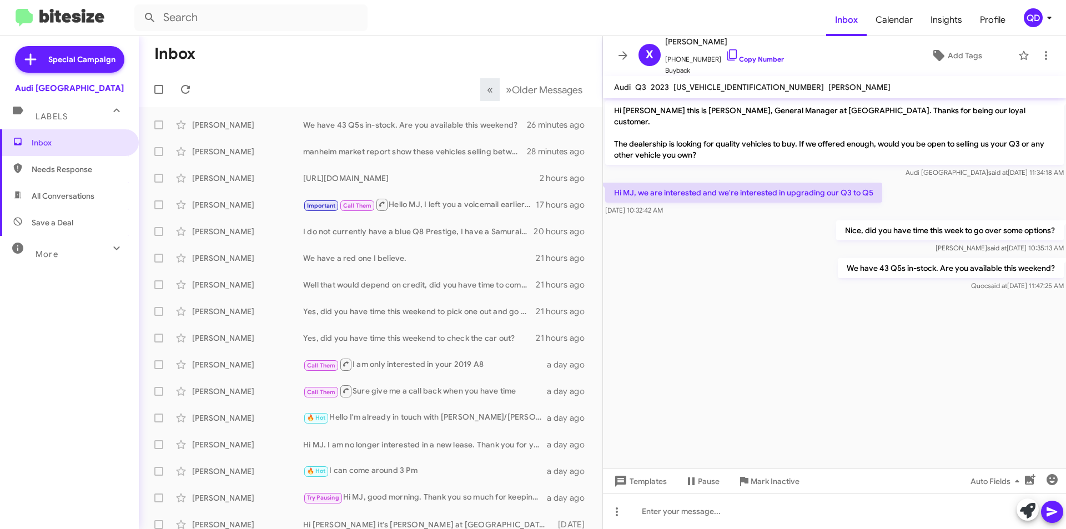
click at [745, 259] on div "We have 43 Q5s in-stock. Are you available this weekend? Quoc said at [DATE] 11…" at bounding box center [834, 275] width 463 height 38
